Goal: Transaction & Acquisition: Purchase product/service

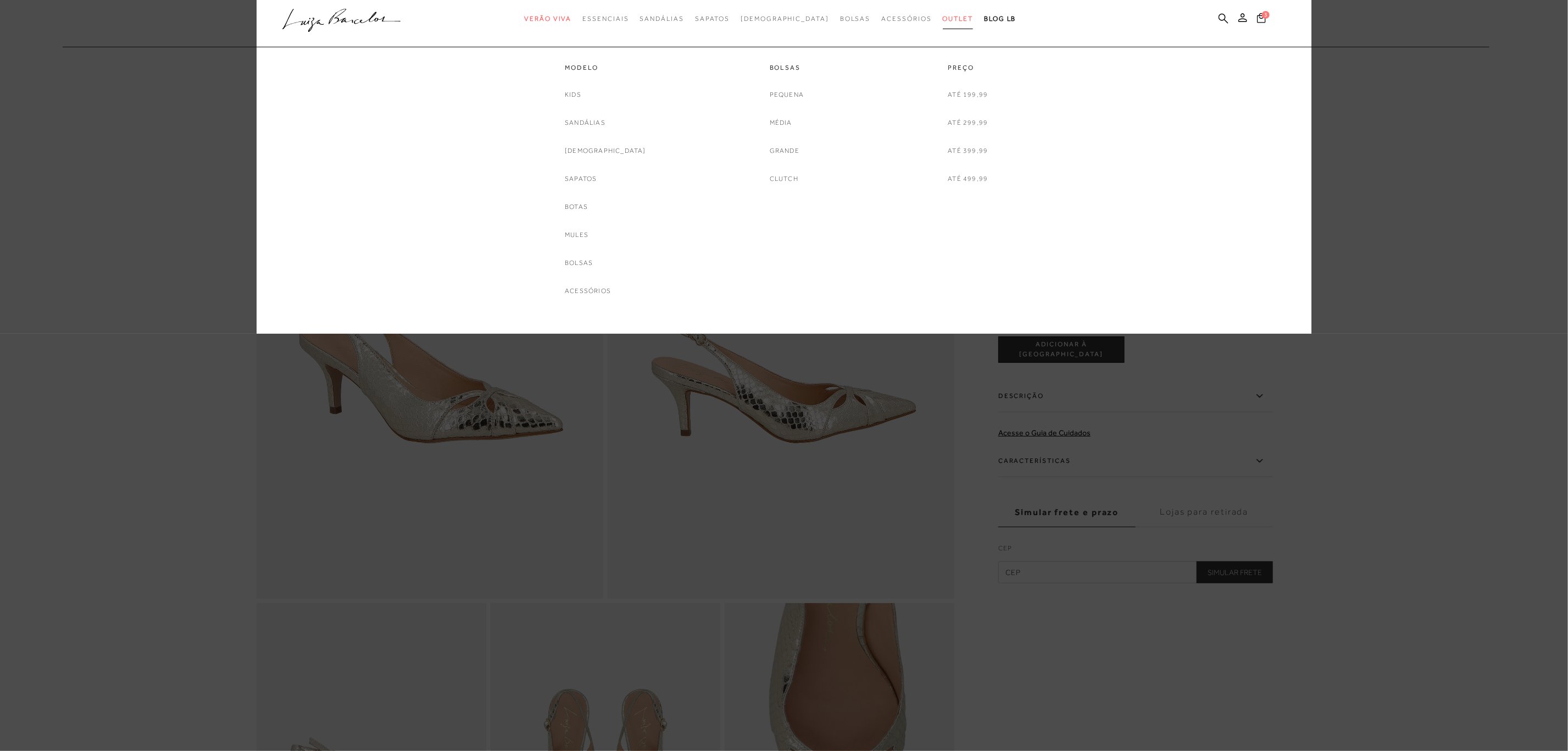
click at [943, 15] on span "Outlet" at bounding box center [958, 18] width 31 height 8
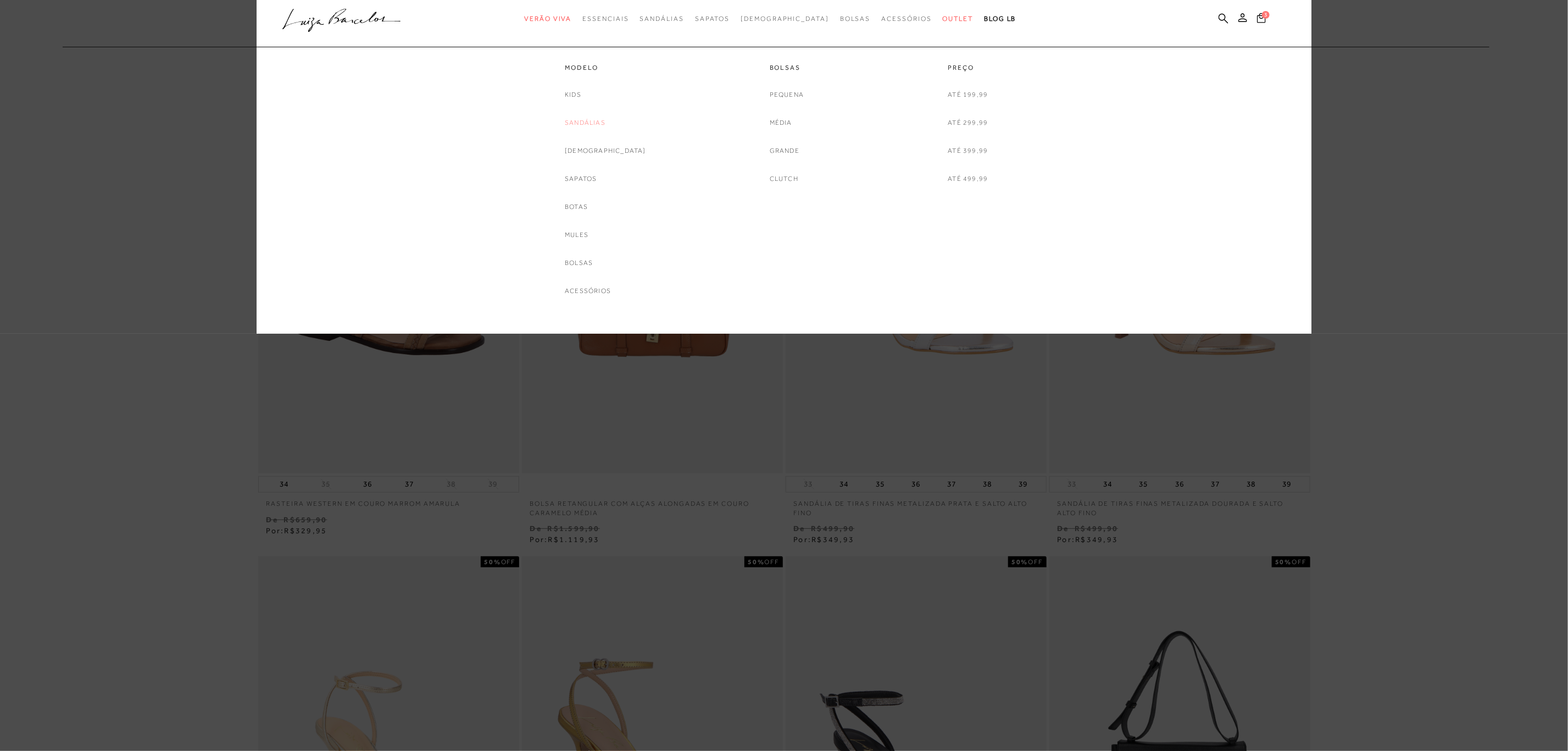
click at [601, 121] on link "Sandálias" at bounding box center [585, 122] width 41 height 12
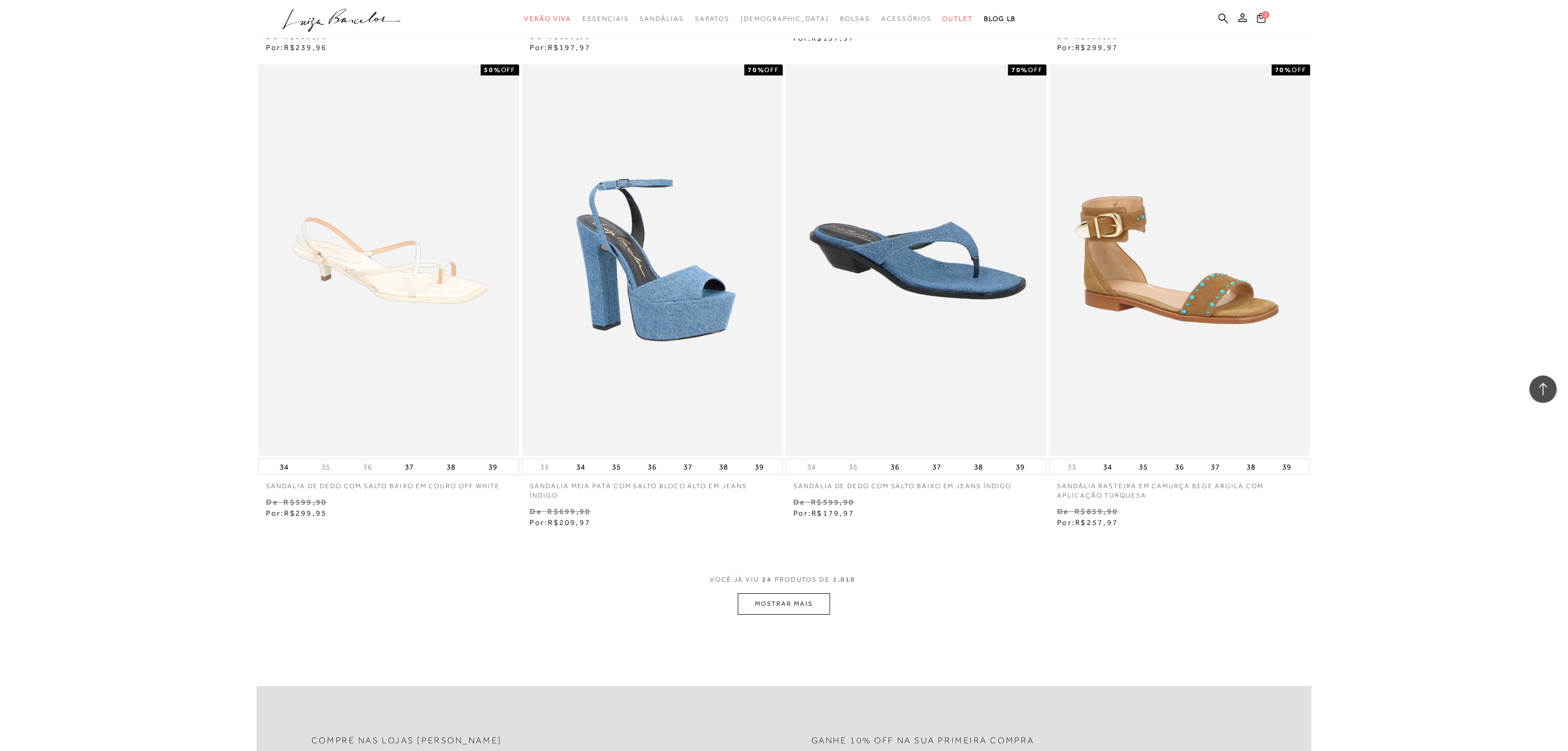
scroll to position [2474, 0]
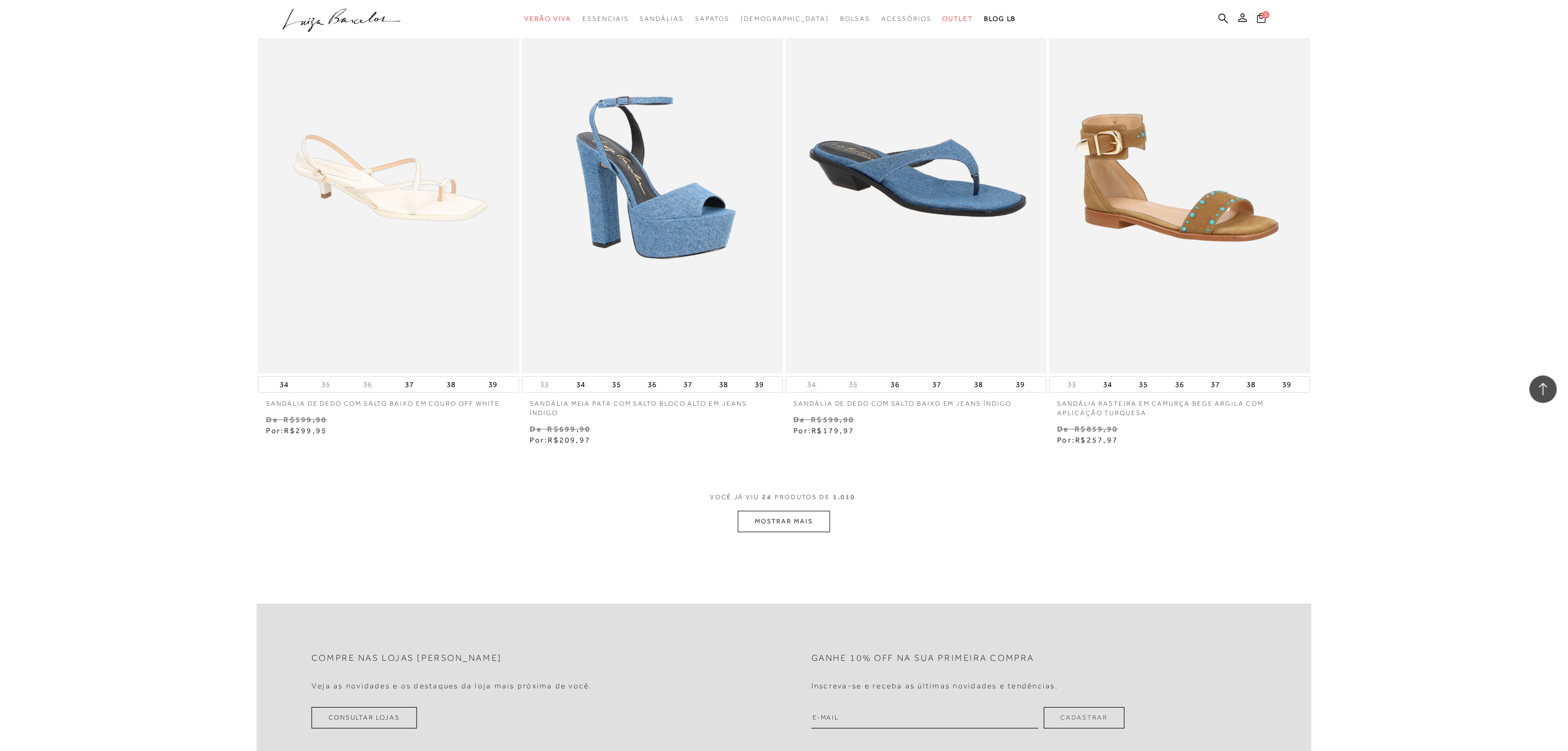
click at [790, 523] on button "MOSTRAR MAIS" at bounding box center [784, 521] width 93 height 21
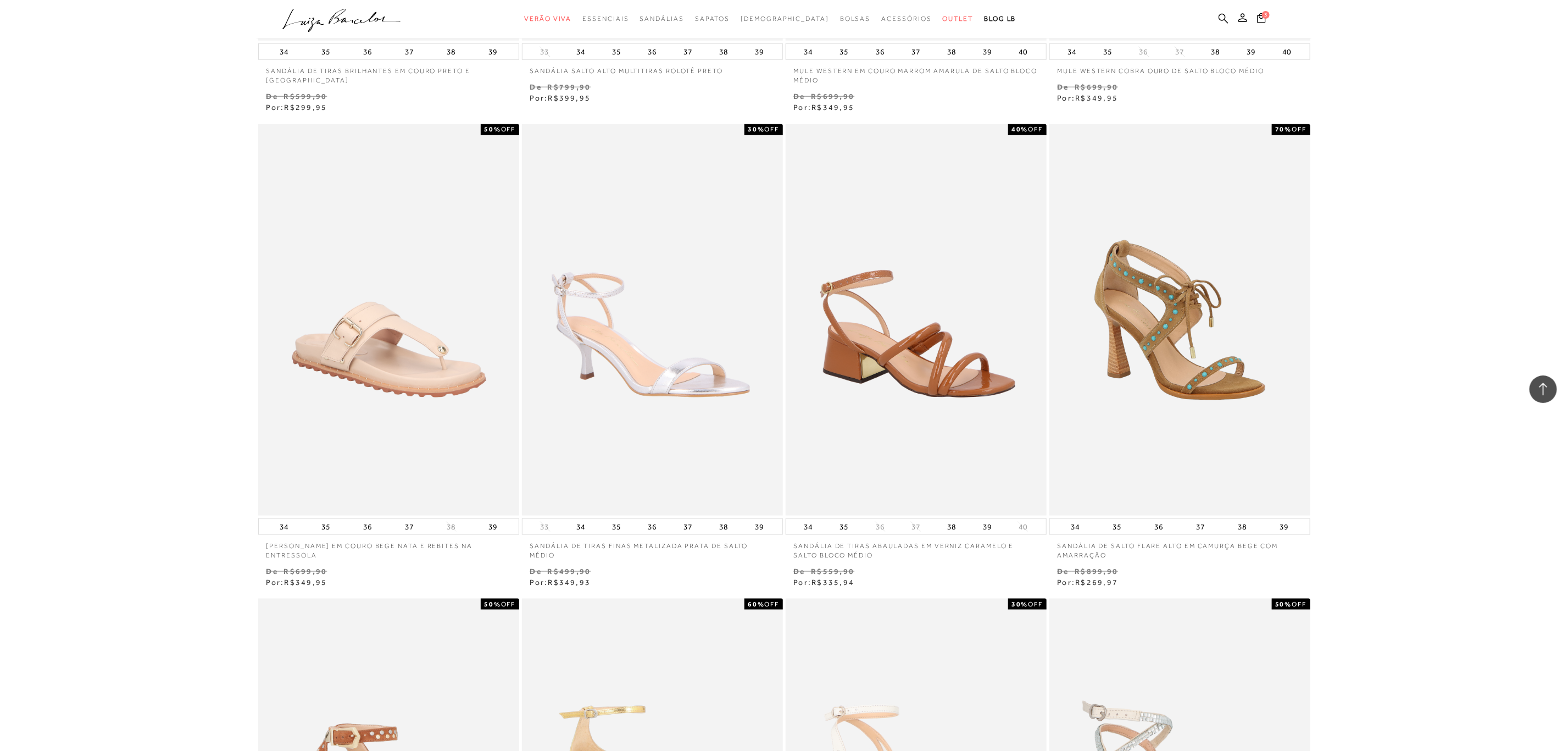
scroll to position [495, 0]
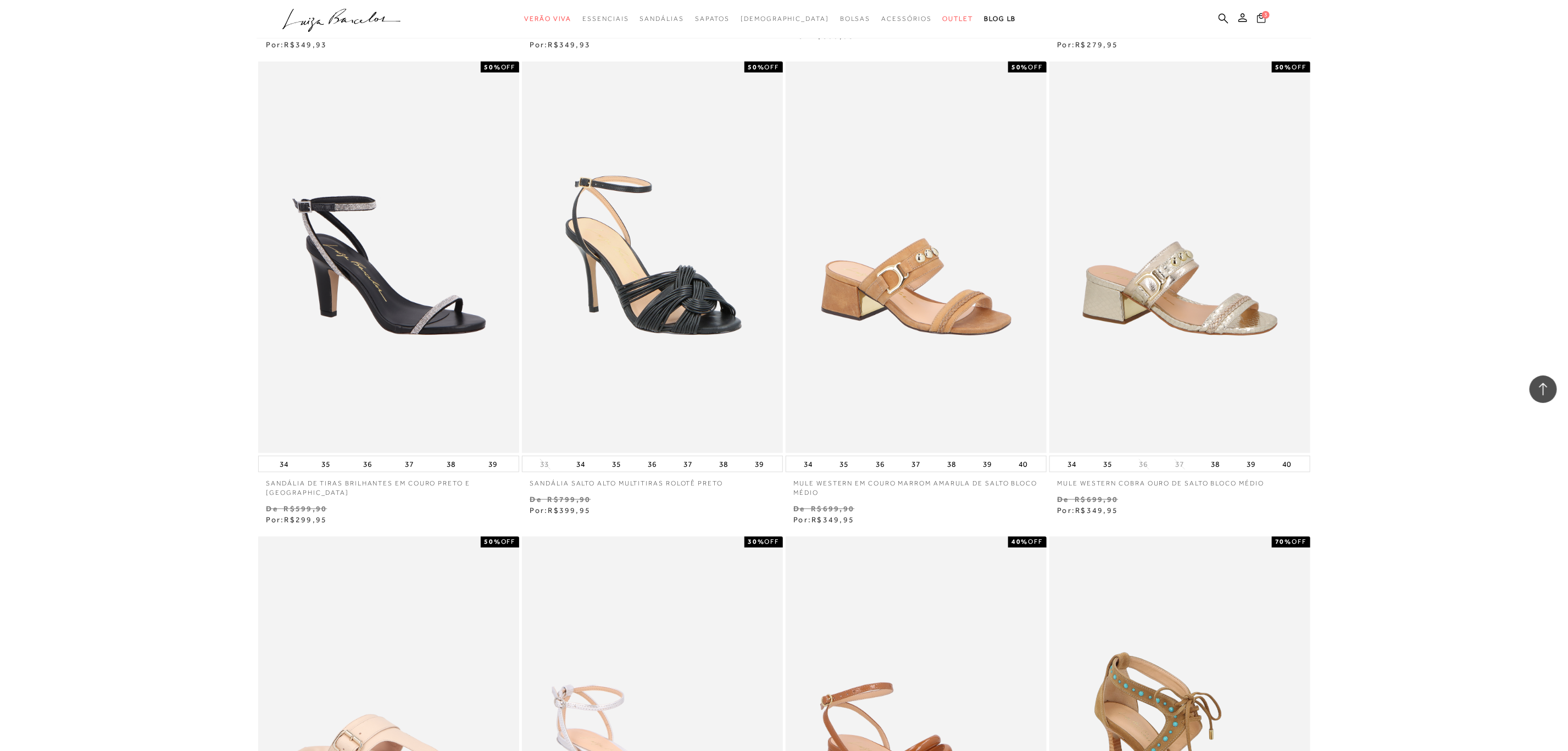
click at [1263, 15] on span "3" at bounding box center [1265, 15] width 8 height 8
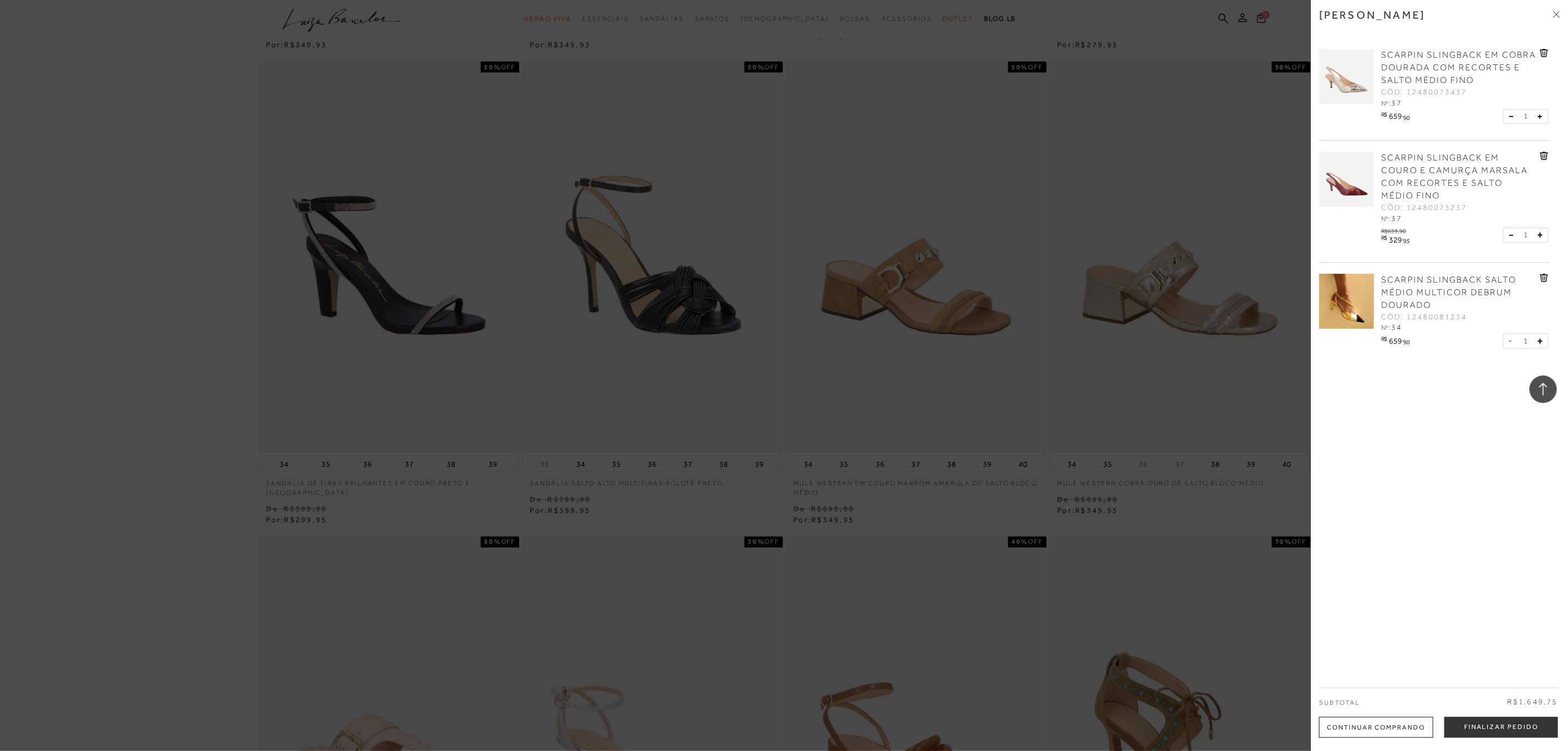
click at [1352, 183] on img at bounding box center [1346, 179] width 55 height 55
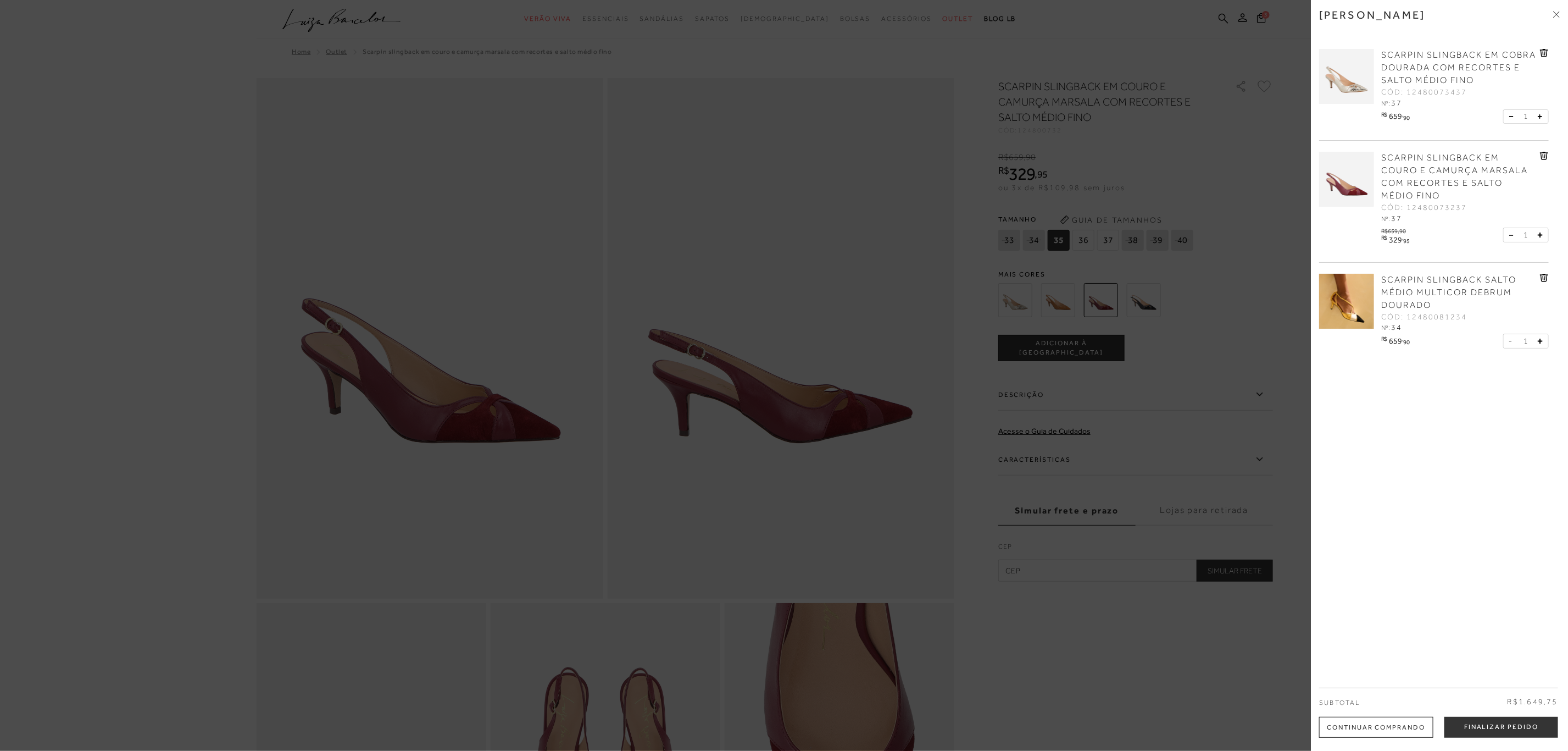
click at [1109, 239] on div at bounding box center [784, 375] width 1568 height 751
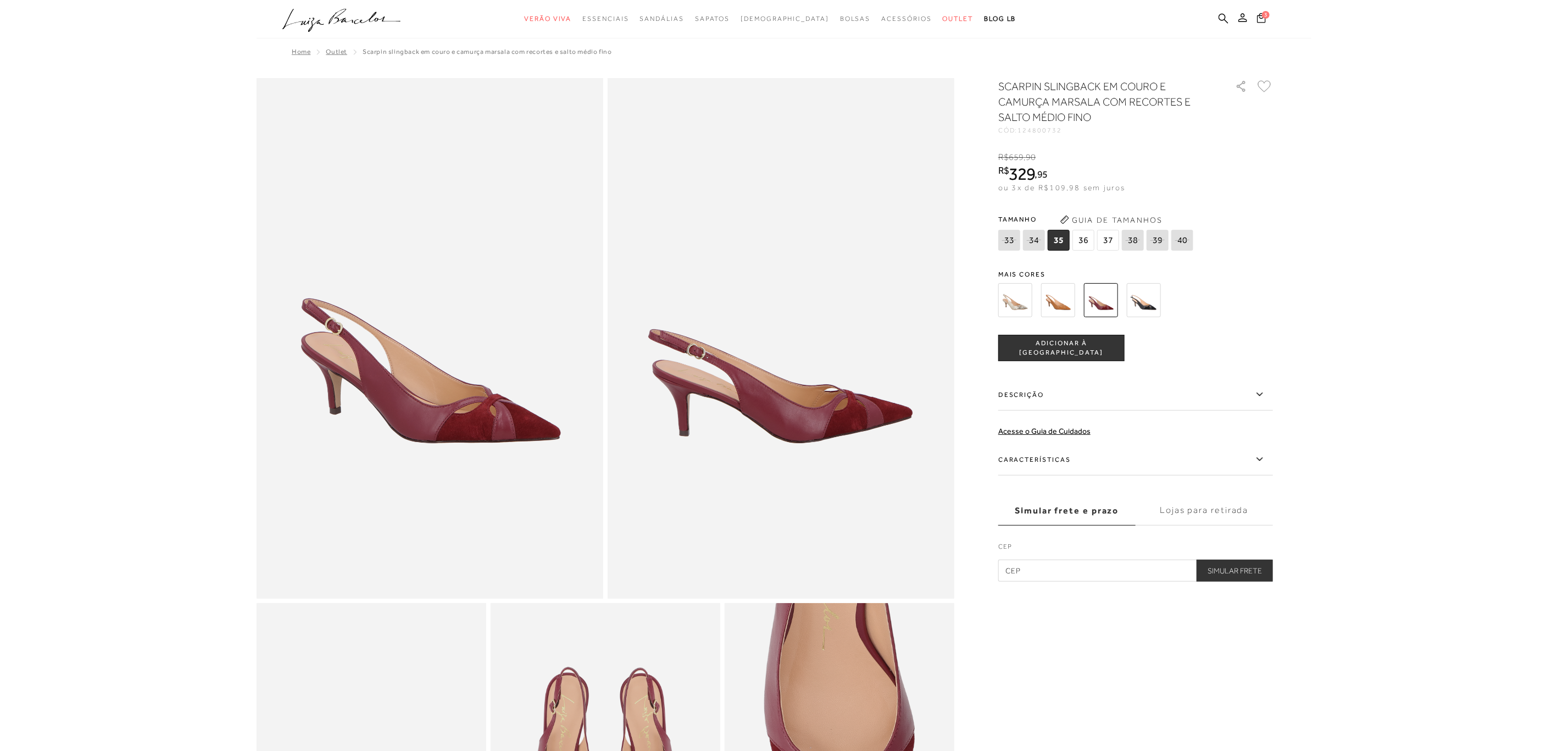
click at [1110, 239] on span "37" at bounding box center [1108, 240] width 22 height 21
click at [1263, 15] on span "3" at bounding box center [1265, 15] width 8 height 8
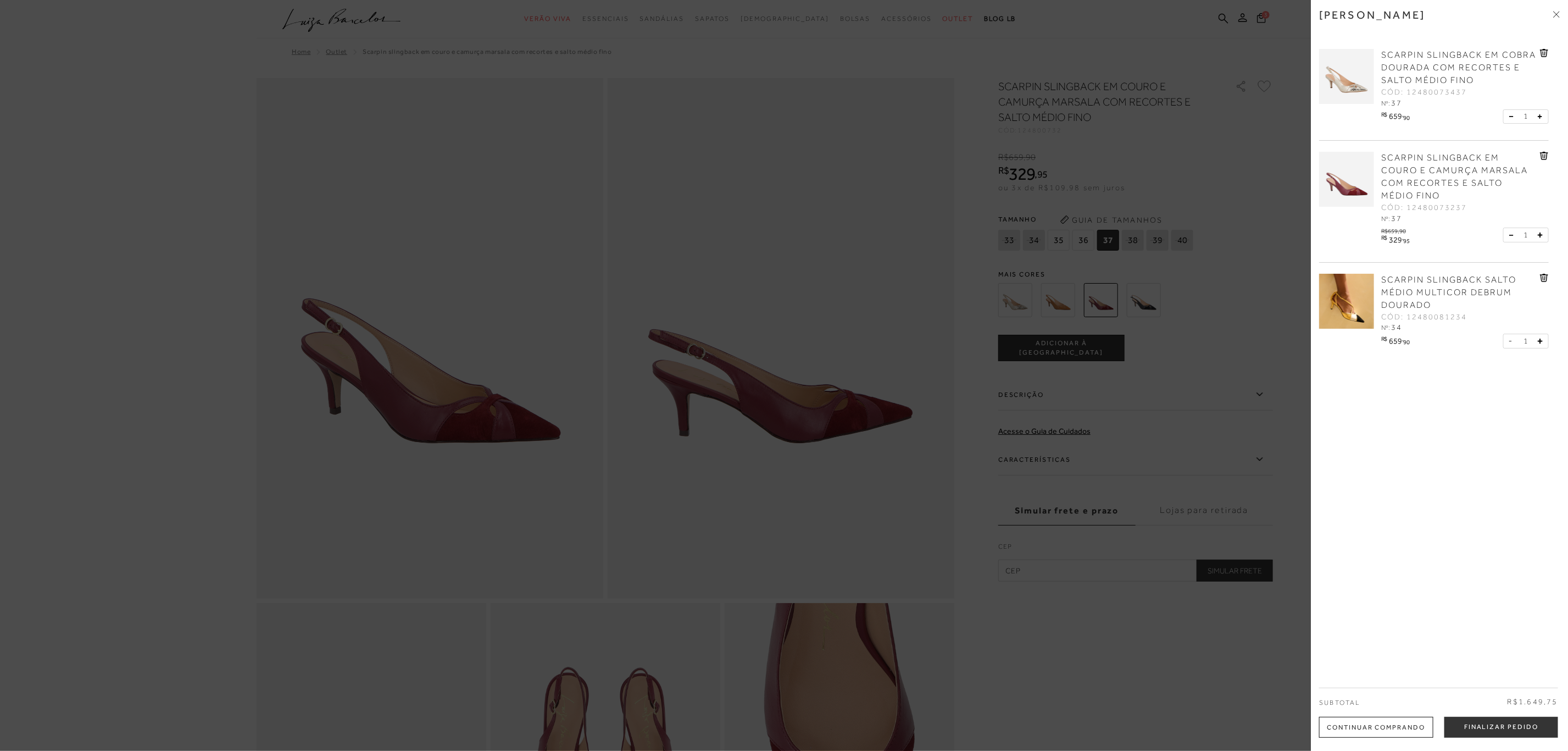
click at [1402, 275] on span "SCARPIN SLINGBACK SALTO MÉDIO MULTICOR DEBRUM DOURADO" at bounding box center [1449, 292] width 135 height 35
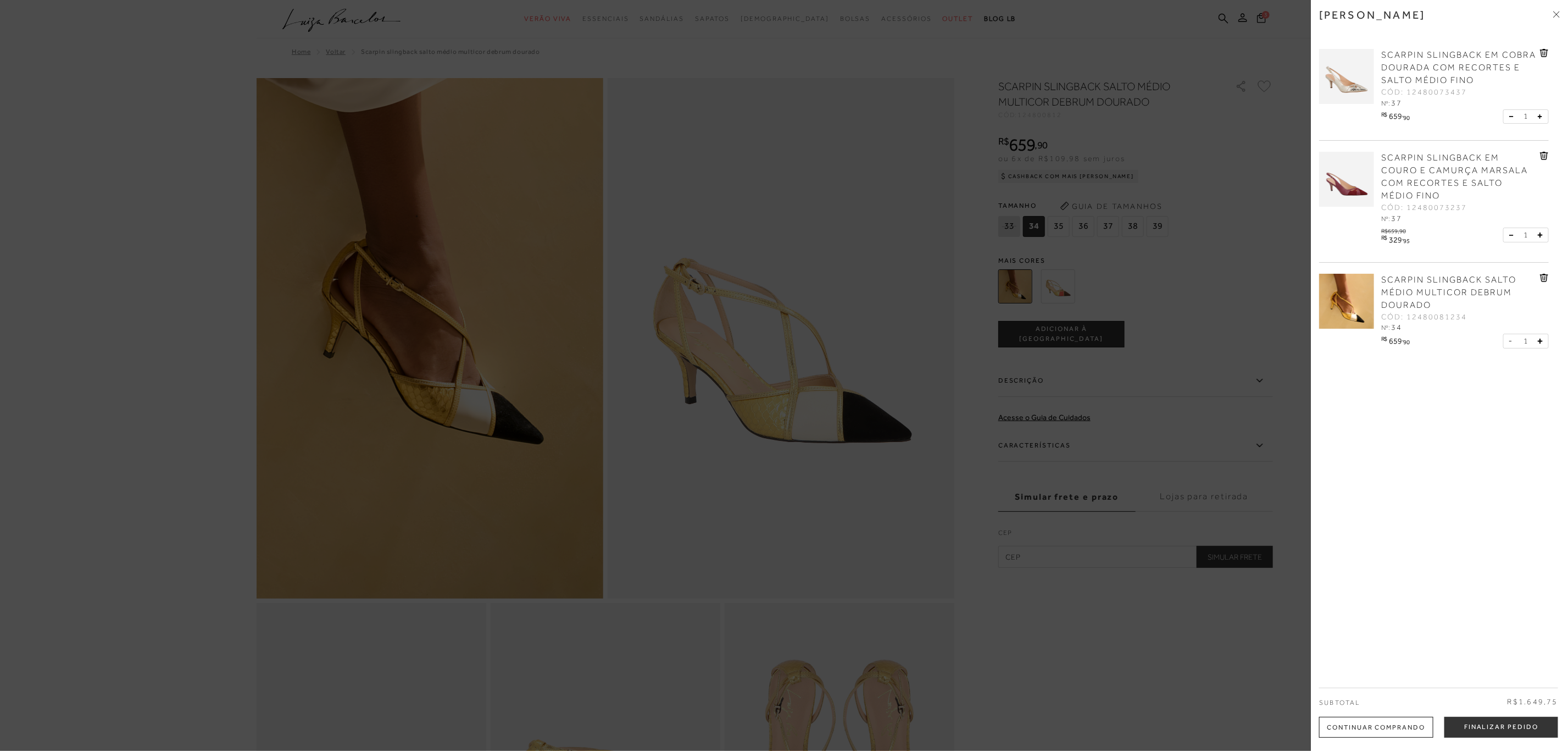
click at [1118, 223] on div at bounding box center [784, 375] width 1568 height 751
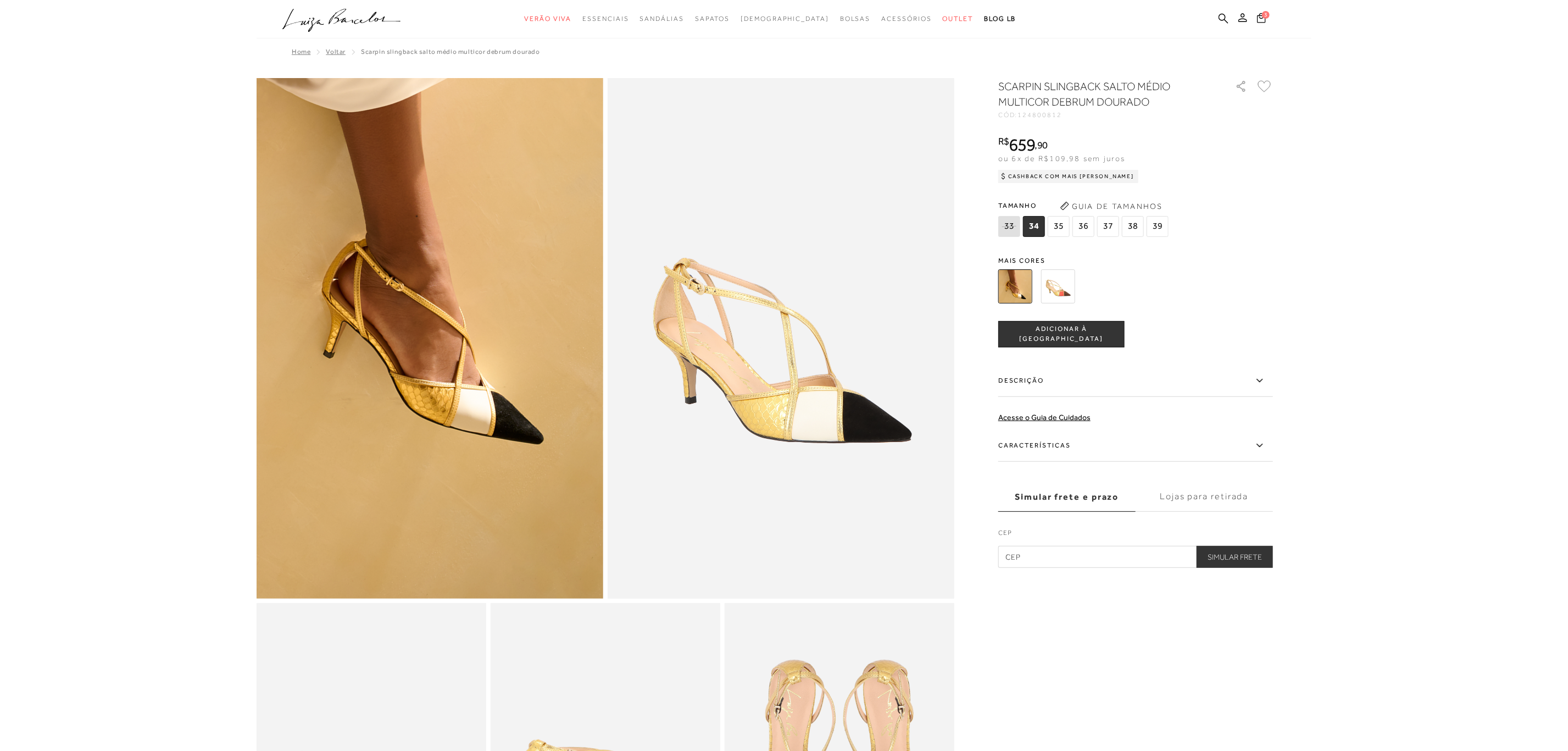
click at [1113, 223] on span "37" at bounding box center [1108, 227] width 22 height 21
click at [1261, 15] on icon at bounding box center [1261, 18] width 9 height 10
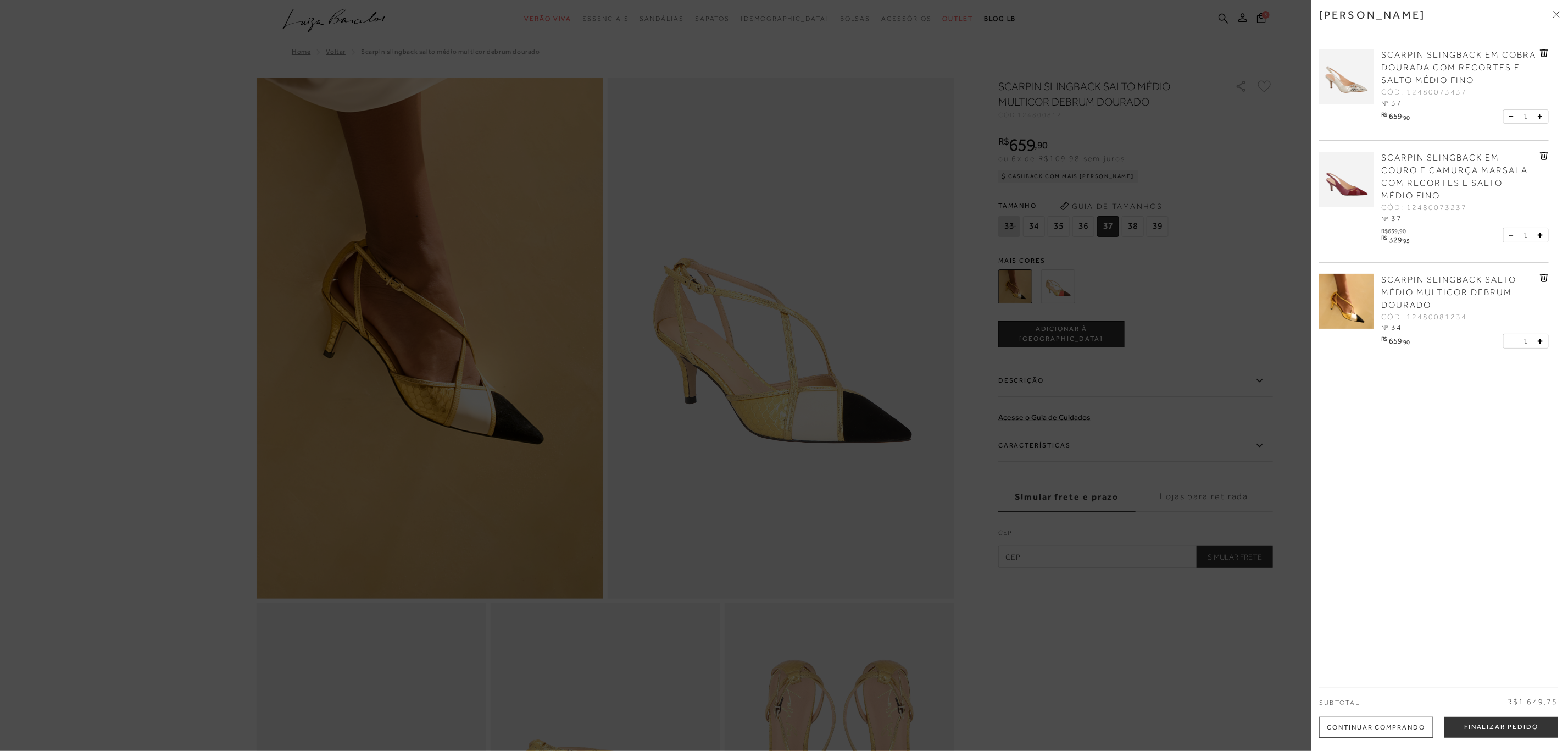
click at [1540, 44] on div "SCARPIN SLINGBACK EM COBRA DOURADA COM RECORTES E SALTO MÉDIO FINO CÓD: 1248007…" at bounding box center [1433, 89] width 229 height 103
click at [1542, 53] on icon at bounding box center [1543, 53] width 1 height 4
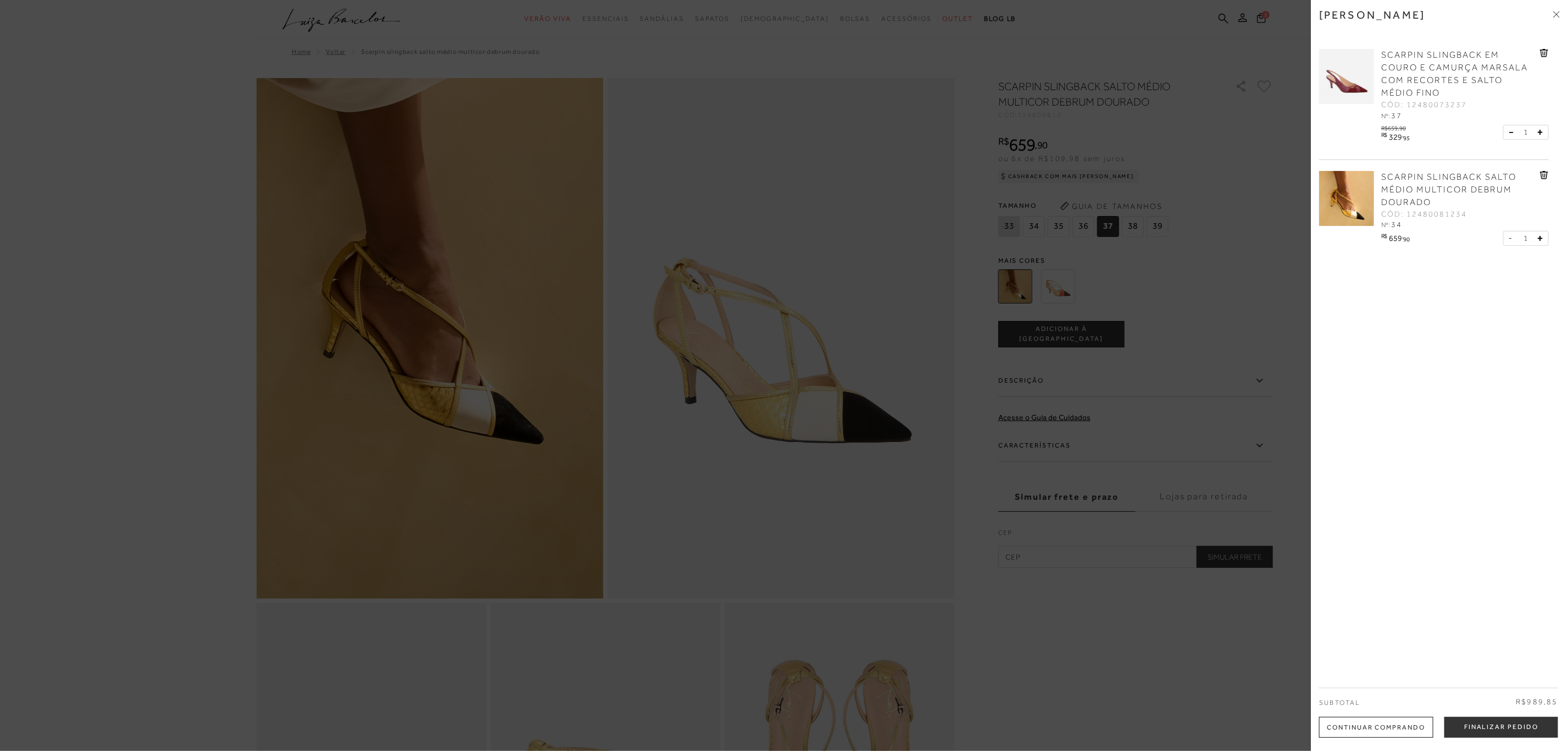
click at [1544, 52] on icon at bounding box center [1545, 53] width 1 height 4
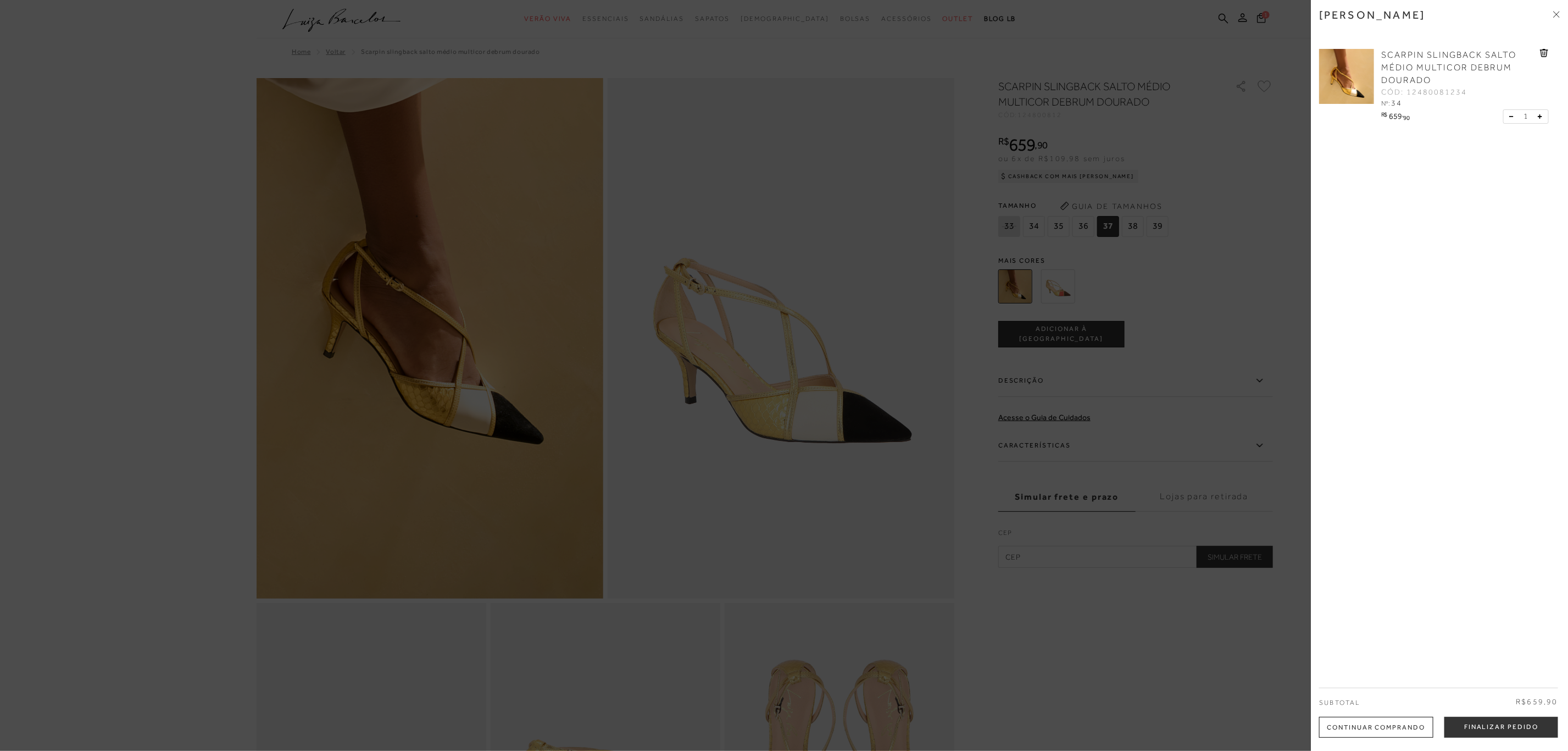
click at [1541, 49] on icon at bounding box center [1544, 53] width 9 height 9
